Goal: Register for event/course

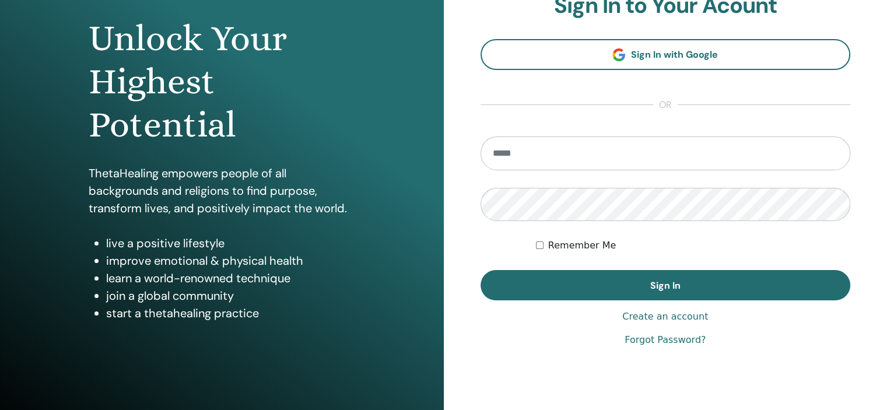
scroll to position [117, 0]
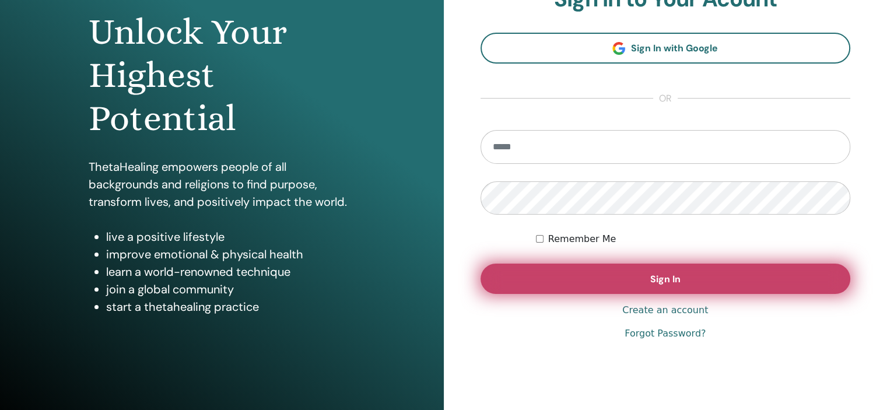
type input "**********"
click at [670, 280] on span "Sign In" at bounding box center [665, 279] width 30 height 12
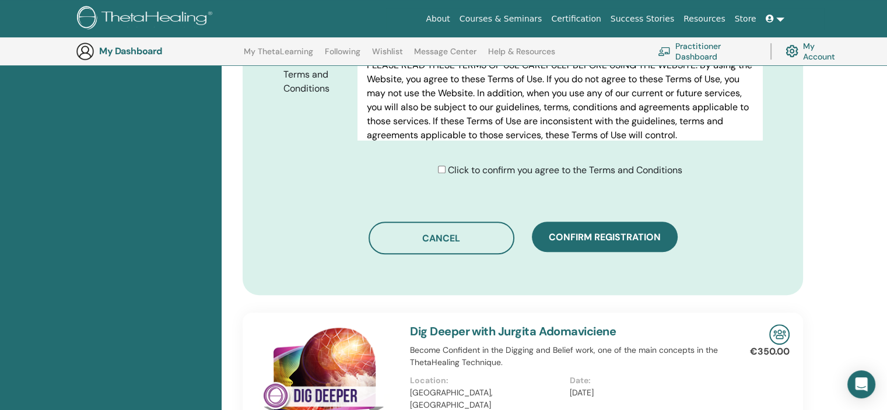
scroll to position [611, 0]
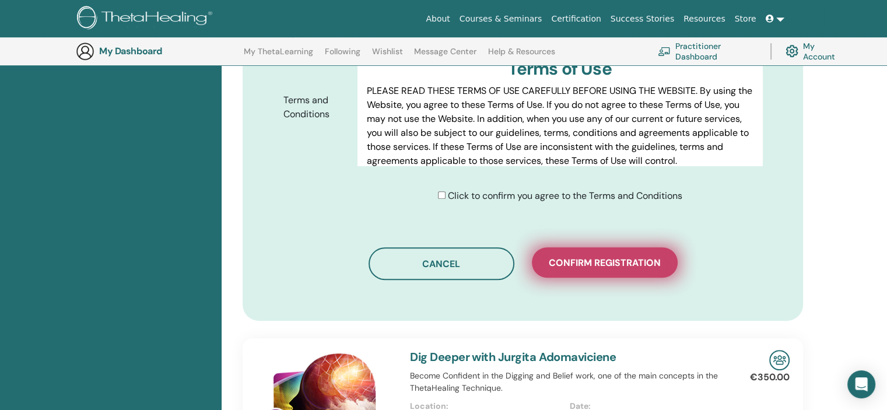
click at [607, 261] on span "Confirm registration" at bounding box center [605, 263] width 112 height 12
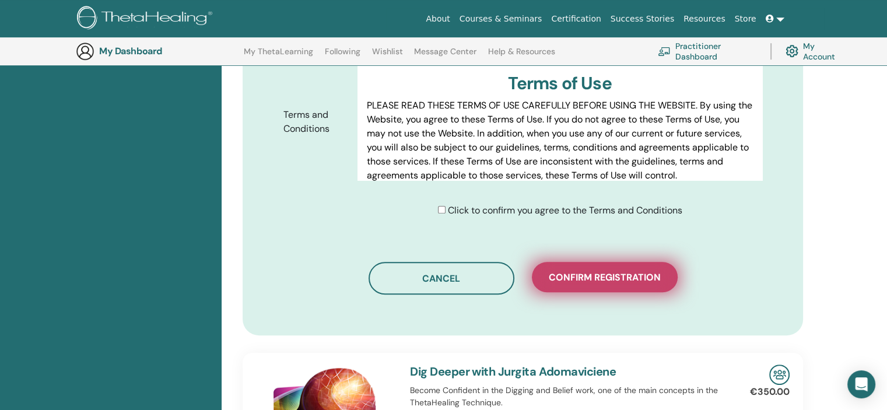
click at [605, 280] on span "Confirm registration" at bounding box center [605, 277] width 112 height 12
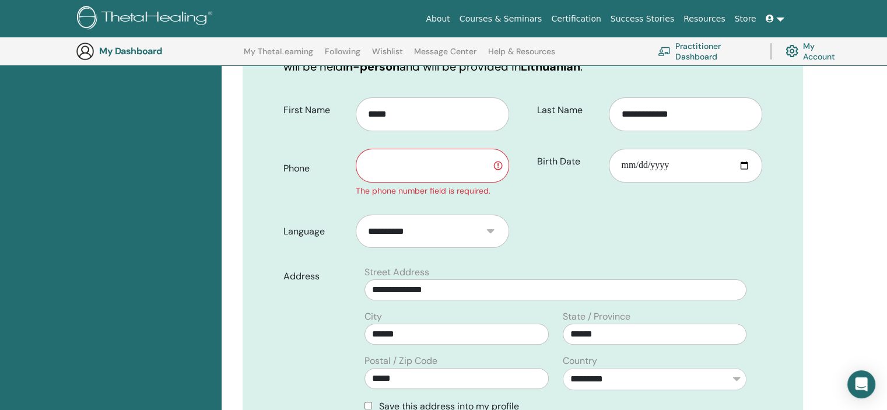
scroll to position [145, 0]
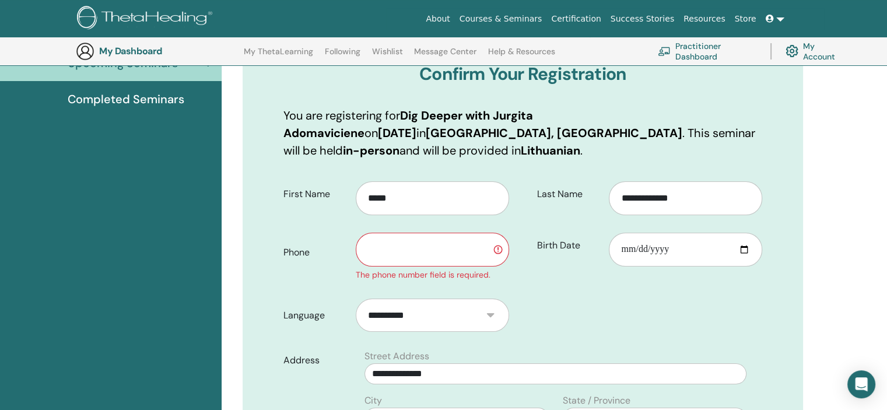
click at [392, 246] on input "text" at bounding box center [432, 250] width 153 height 34
type input "*********"
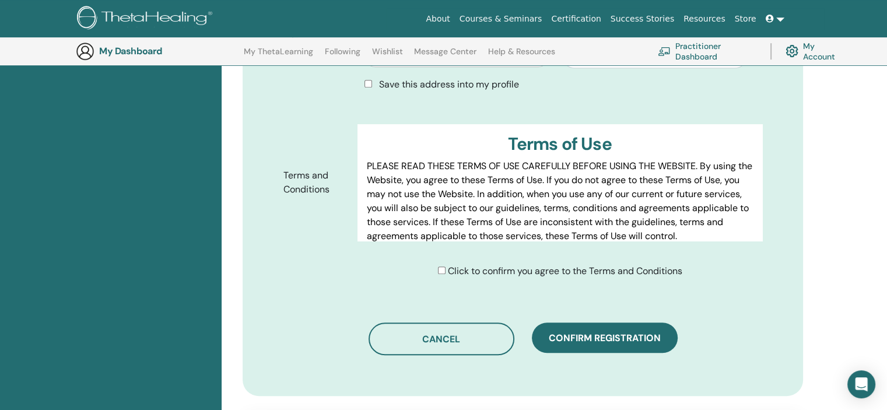
scroll to position [611, 0]
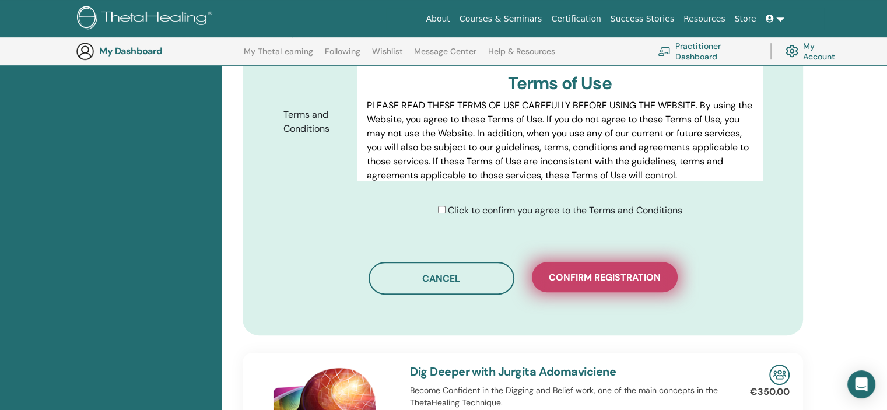
click at [604, 274] on span "Confirm registration" at bounding box center [605, 277] width 112 height 12
